Goal: Information Seeking & Learning: Find specific page/section

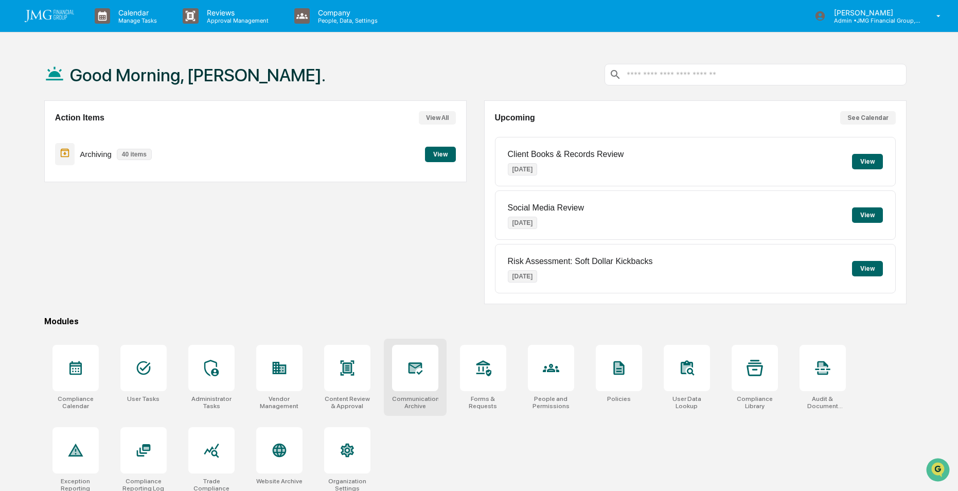
click at [413, 375] on icon at bounding box center [415, 368] width 16 height 16
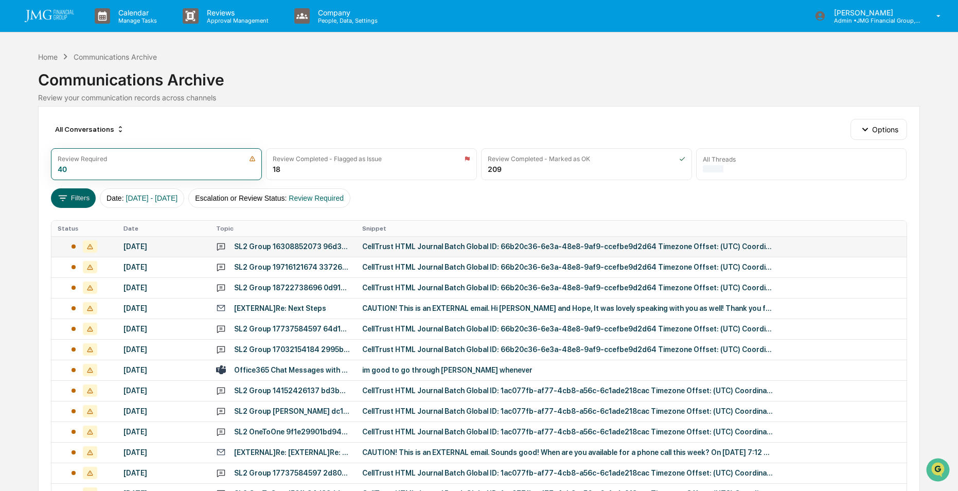
click at [111, 244] on td at bounding box center [83, 246] width 65 height 21
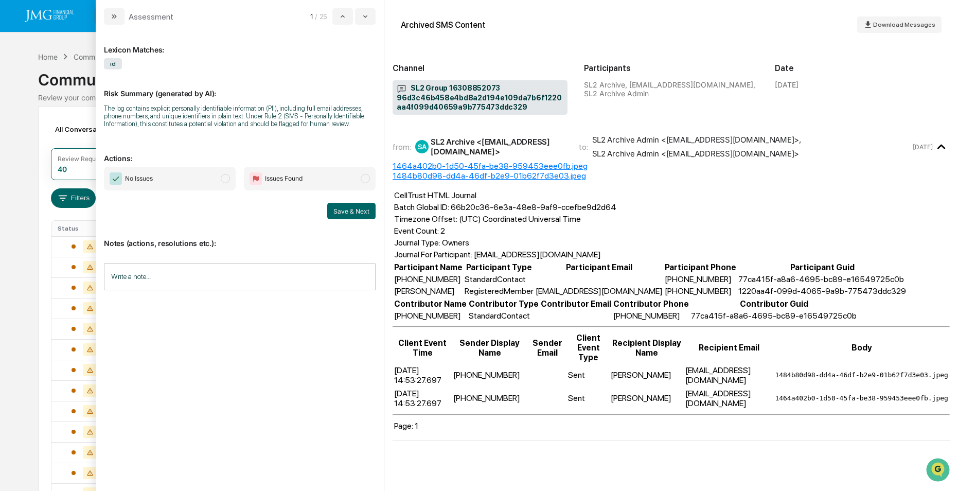
click at [523, 162] on div "1464a402b0-1d50-45fa-be38-959453eee0fb.jpeg" at bounding box center [671, 166] width 557 height 10
click at [563, 179] on div "1484b80d98-dd4a-46df-b2e9-01b62f7d3e03.jpeg" at bounding box center [671, 176] width 557 height 10
click at [361, 17] on icon "modal" at bounding box center [365, 16] width 8 height 8
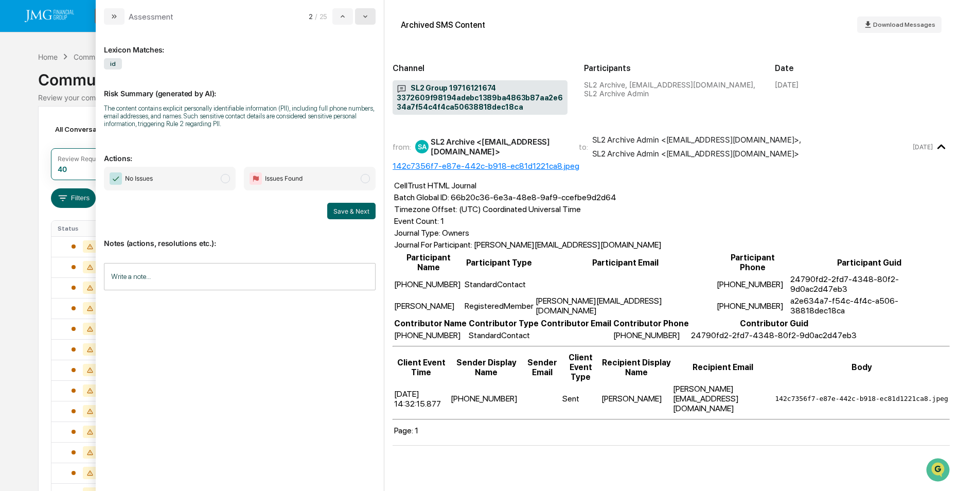
click at [361, 17] on icon "modal" at bounding box center [365, 16] width 8 height 8
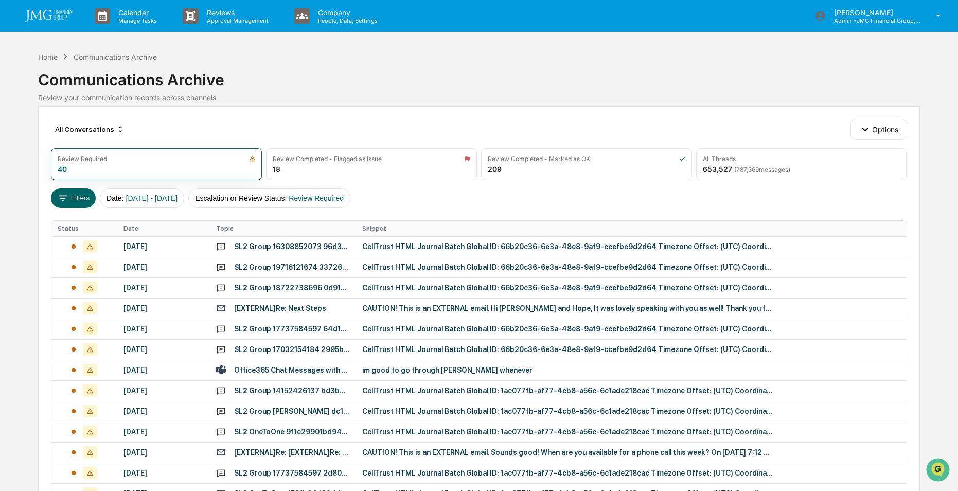
click at [3, 110] on div "Calendar Manage Tasks Reviews Approval Management Company People, Data, Setting…" at bounding box center [479, 405] width 958 height 810
click at [78, 201] on button "Filters" at bounding box center [73, 198] width 45 height 20
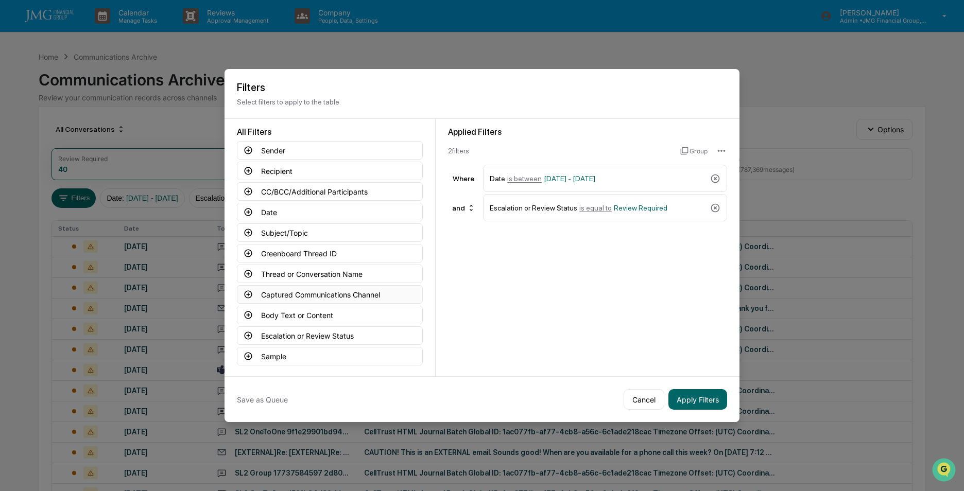
click at [284, 294] on button "Captured Communications Channel" at bounding box center [330, 294] width 186 height 19
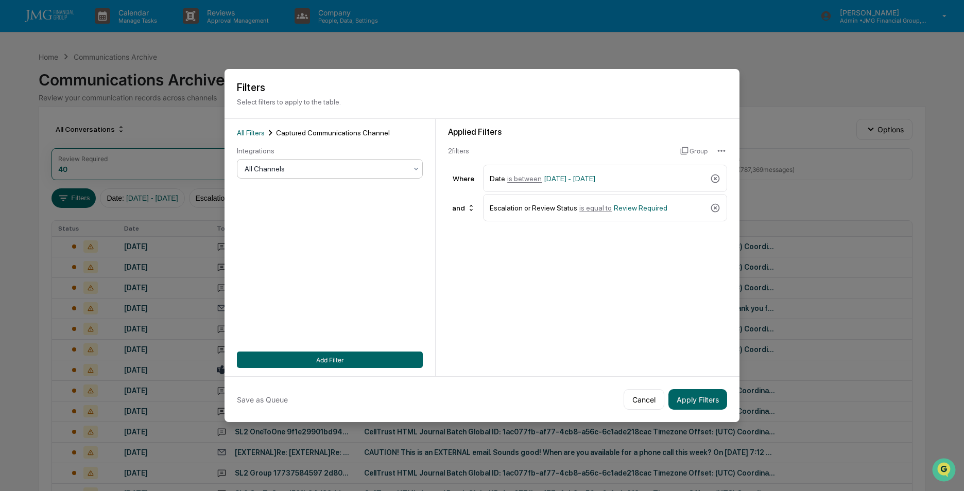
click at [309, 167] on div at bounding box center [326, 169] width 162 height 10
click at [254, 230] on div "SMS" at bounding box center [329, 234] width 185 height 21
click at [319, 358] on button "Add Filter" at bounding box center [330, 360] width 186 height 16
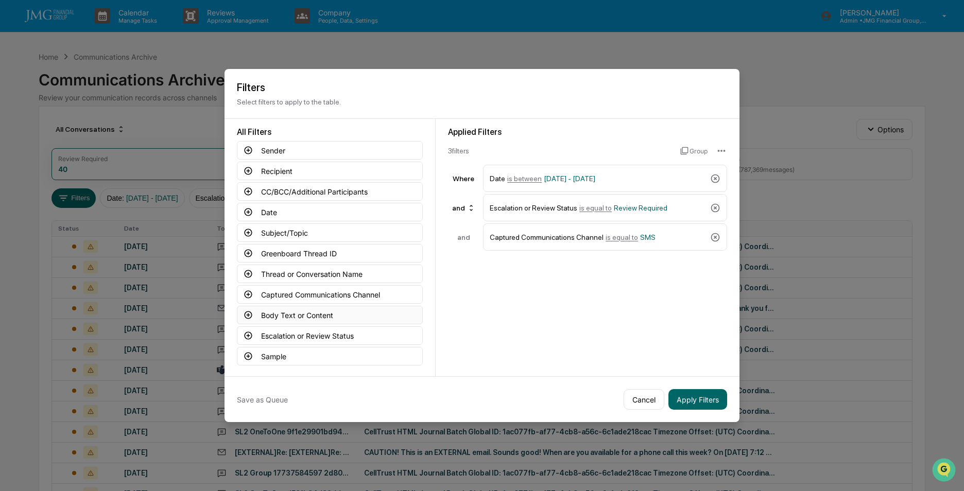
click at [289, 318] on button "Body Text or Content" at bounding box center [330, 315] width 186 height 19
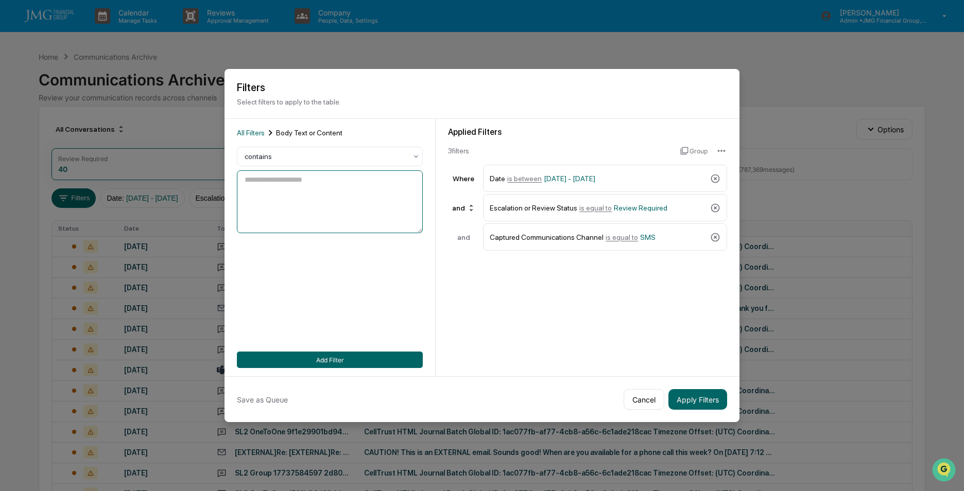
click at [338, 201] on textarea at bounding box center [330, 201] width 186 height 63
type textarea "**********"
click at [387, 360] on button "Add Filter" at bounding box center [330, 360] width 186 height 16
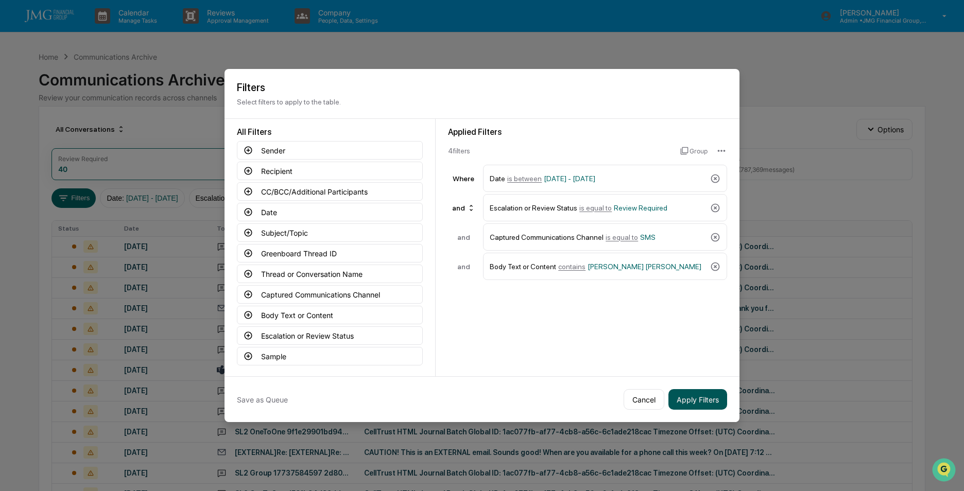
click at [696, 400] on button "Apply Filters" at bounding box center [697, 399] width 59 height 21
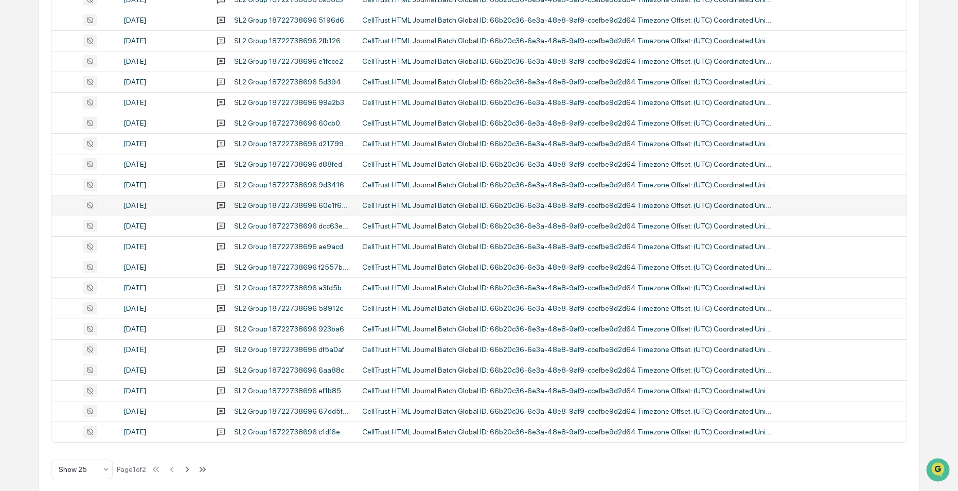
scroll to position [319, 0]
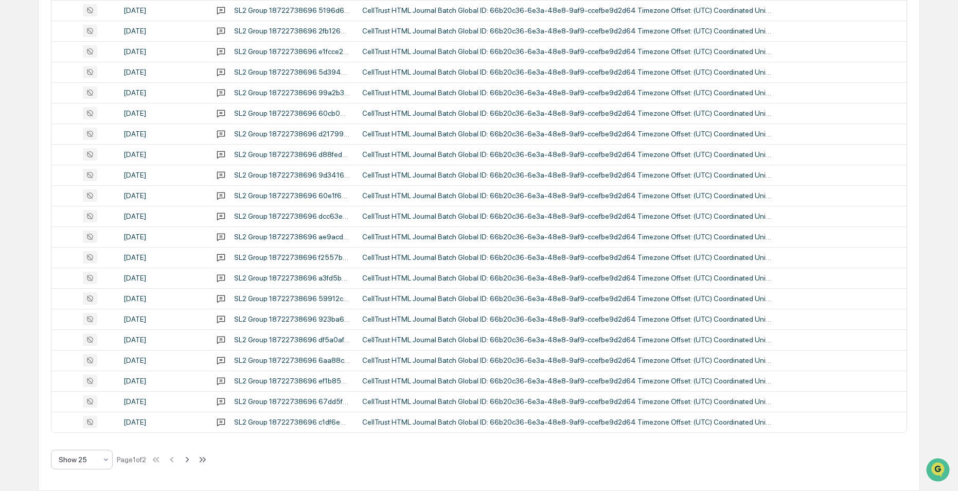
click at [106, 462] on icon at bounding box center [106, 460] width 8 height 8
click at [91, 435] on div "Show 100" at bounding box center [81, 433] width 61 height 21
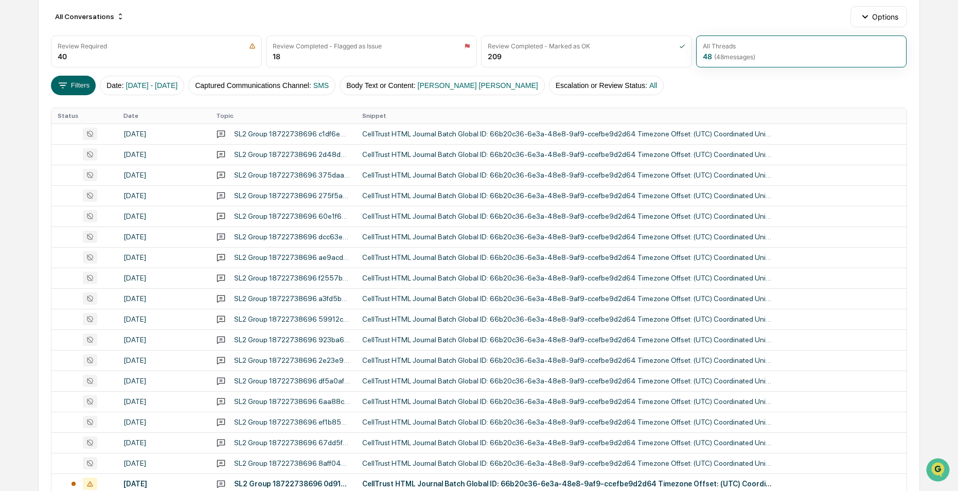
scroll to position [0, 0]
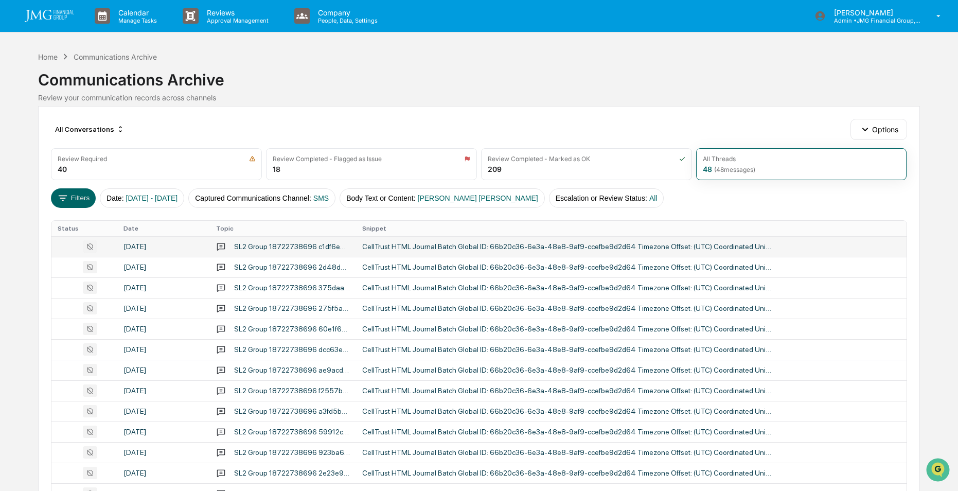
click at [356, 243] on td "CellTrust HTML Journal Batch Global ID: 66b20c36-6e3a-48e8-9af9-ccefbe9d2d64 Ti…" at bounding box center [631, 246] width 551 height 21
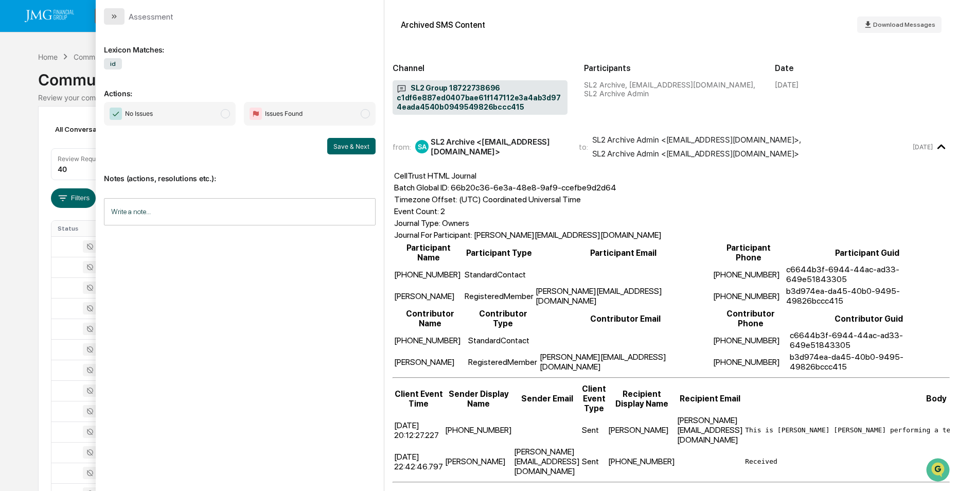
click at [118, 18] on icon "modal" at bounding box center [114, 16] width 8 height 8
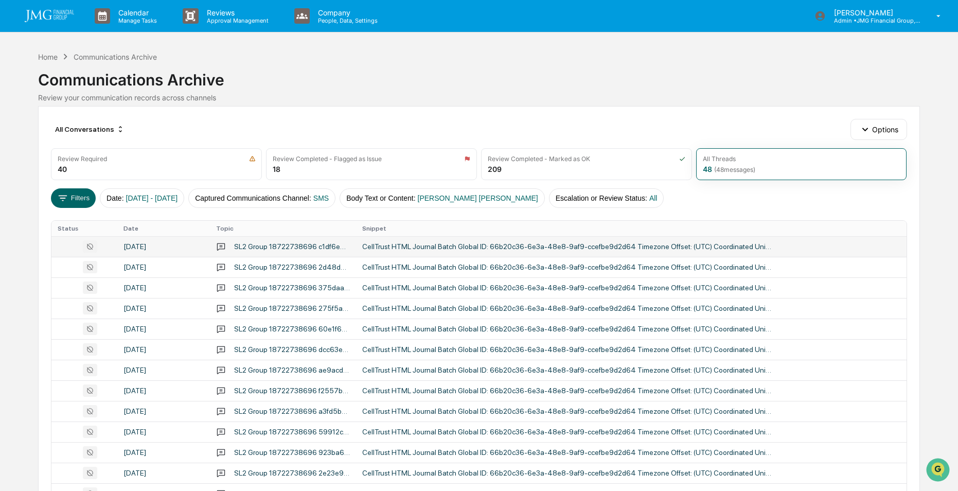
click at [206, 246] on td "[DATE]" at bounding box center [163, 246] width 93 height 21
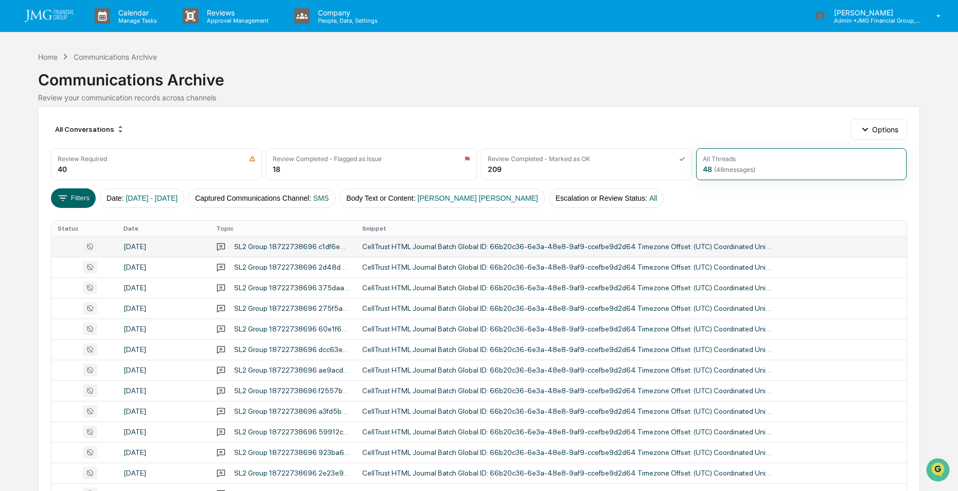
click at [110, 247] on div at bounding box center [84, 246] width 53 height 12
